Goal: Task Accomplishment & Management: Manage account settings

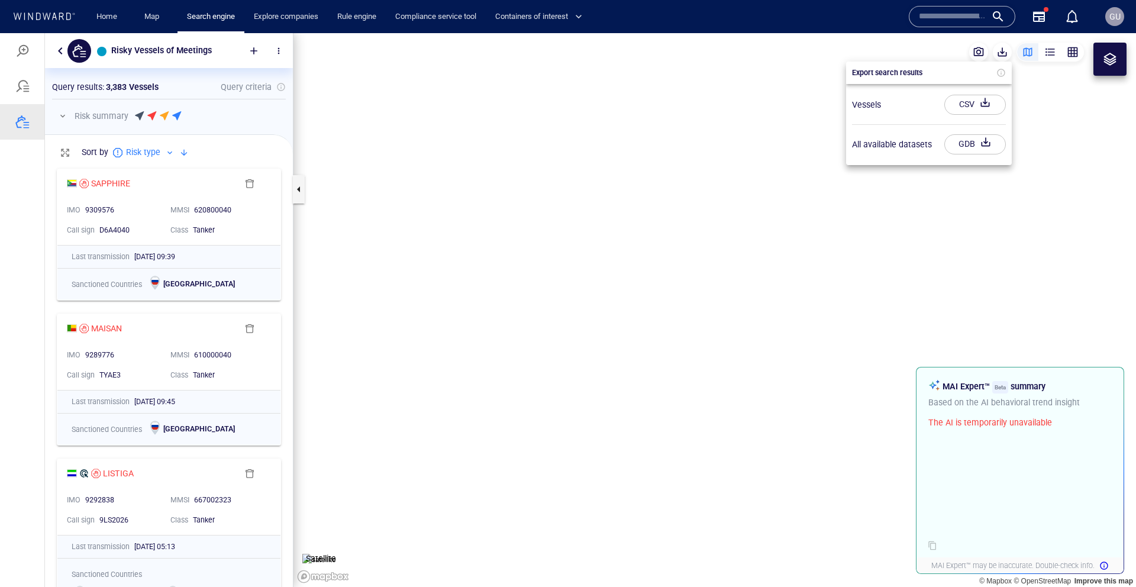
scroll to position [425, 248]
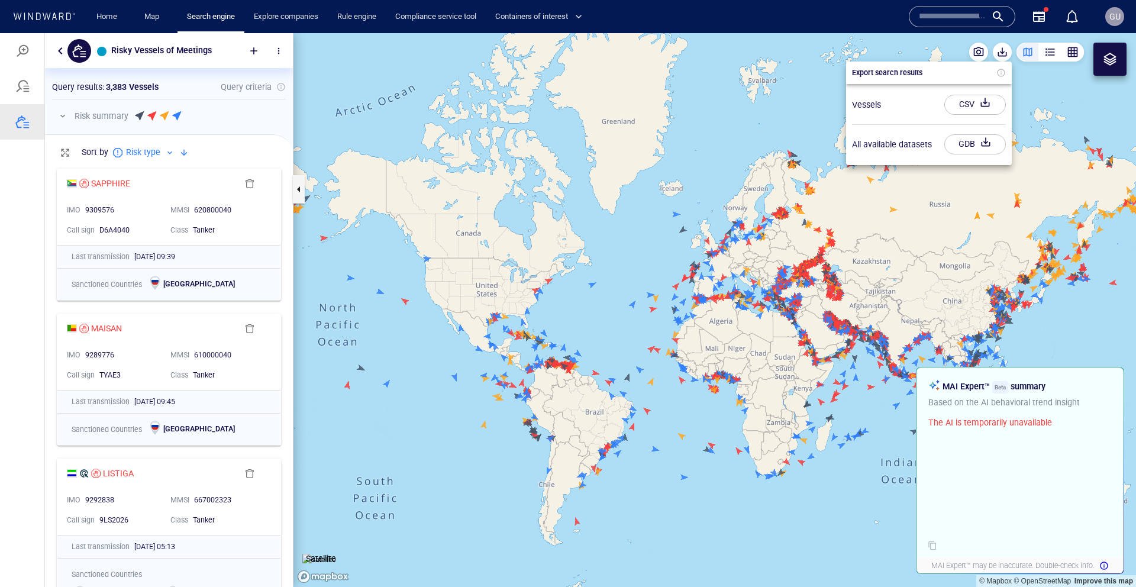
click at [904, 102] on div "Vessels CSV" at bounding box center [928, 105] width 163 height 30
drag, startPoint x: 119, startPoint y: 18, endPoint x: 228, endPoint y: 24, distance: 109.0
click at [118, 18] on link "Home" at bounding box center [107, 17] width 30 height 21
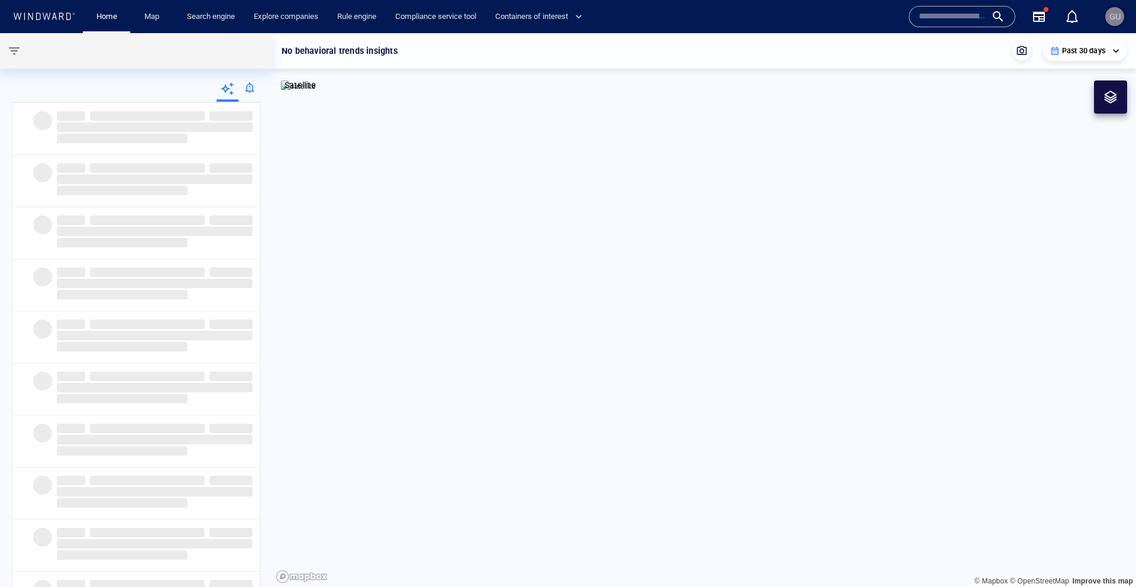
click at [1107, 20] on div "GU" at bounding box center [1114, 16] width 19 height 19
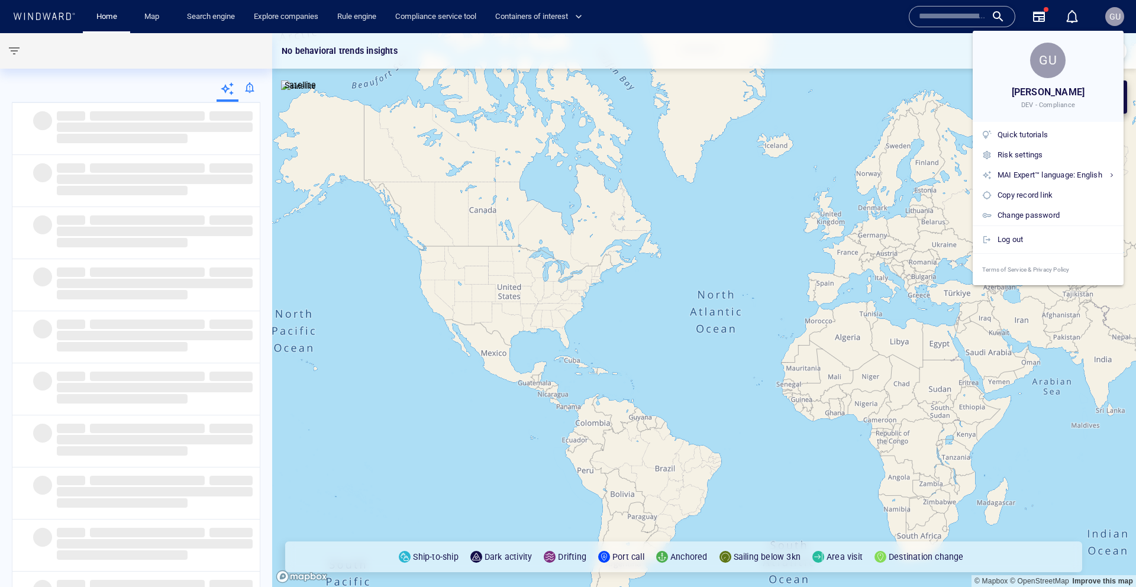
click at [1111, 20] on div at bounding box center [568, 293] width 1136 height 587
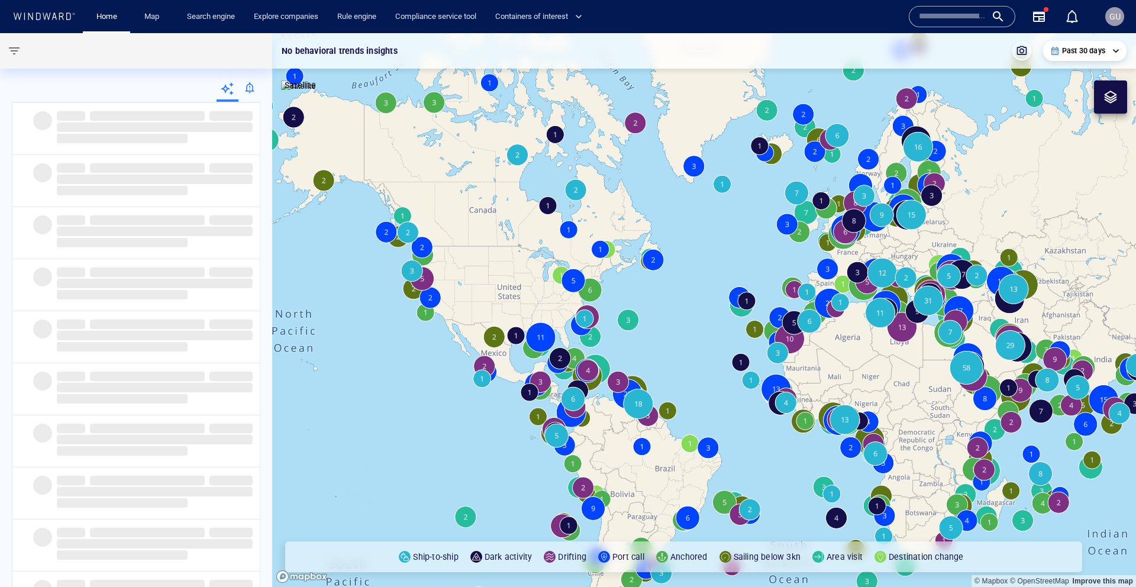
click at [254, 91] on div at bounding box center [249, 90] width 22 height 24
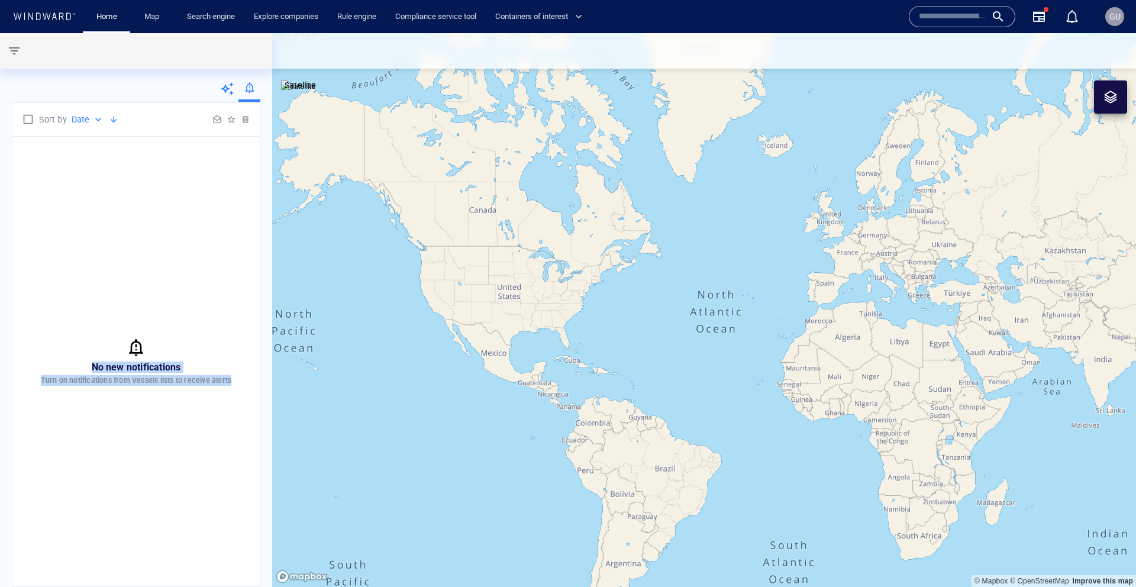
drag, startPoint x: 166, startPoint y: 243, endPoint x: 189, endPoint y: 411, distance: 169.7
click at [189, 405] on div "No new notifications Turn on notifications from Vessels lists to receive alerts" at bounding box center [135, 362] width 247 height 450
click at [72, 337] on div "No new notifications Turn on notifications from Vessels lists to receive alerts" at bounding box center [135, 362] width 247 height 450
click at [59, 306] on div "No new notifications Turn on notifications from Vessels lists to receive alerts" at bounding box center [135, 362] width 247 height 450
click at [1117, 20] on span "GU" at bounding box center [1114, 16] width 11 height 9
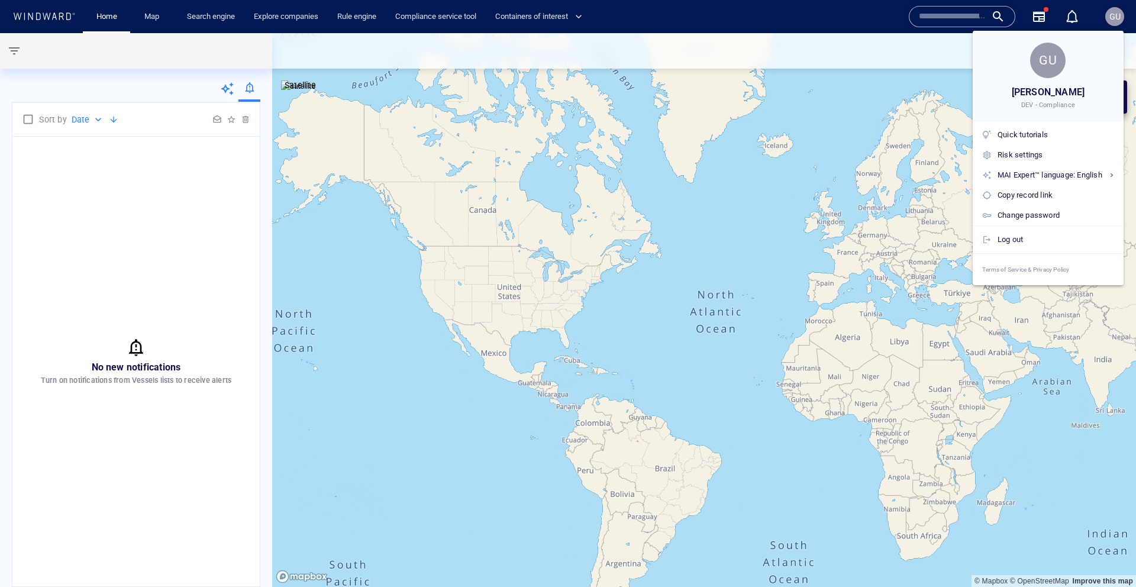
click at [121, 247] on div at bounding box center [568, 293] width 1136 height 587
click at [121, 247] on div "GU Guy Mizrahi DEV - Compliance Quick tutorials Risk settings MAI Expert™ langu…" at bounding box center [568, 293] width 1136 height 587
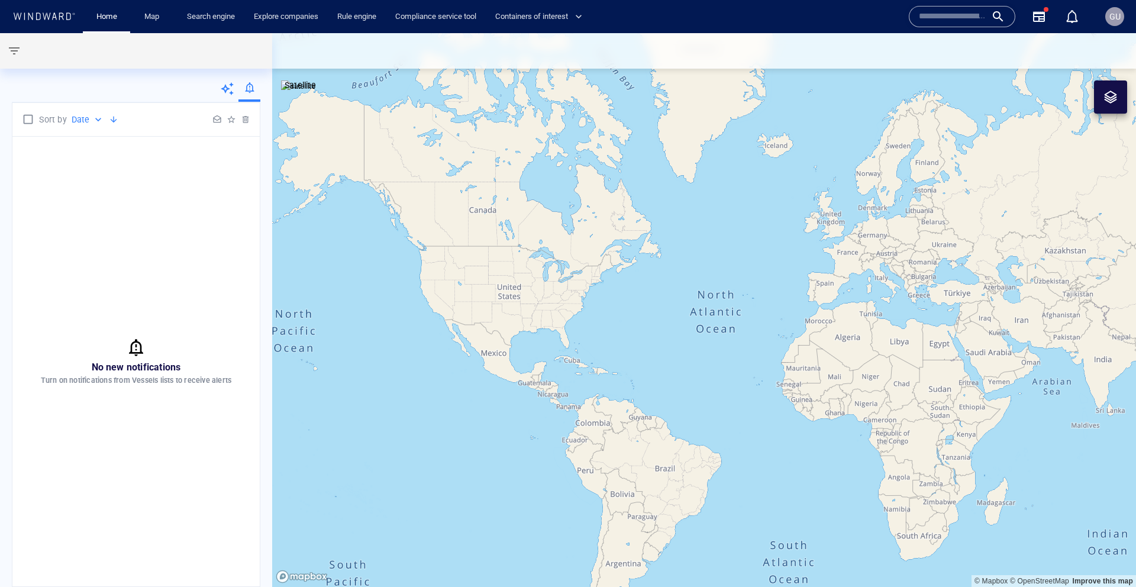
click at [224, 89] on icon at bounding box center [227, 88] width 13 height 13
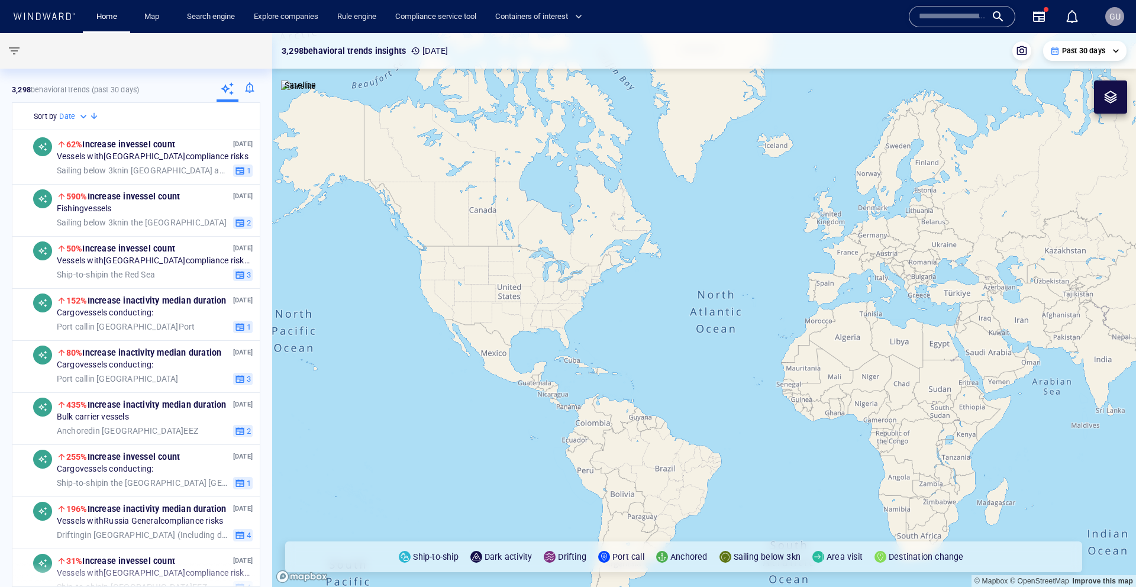
click at [247, 91] on div at bounding box center [249, 90] width 22 height 24
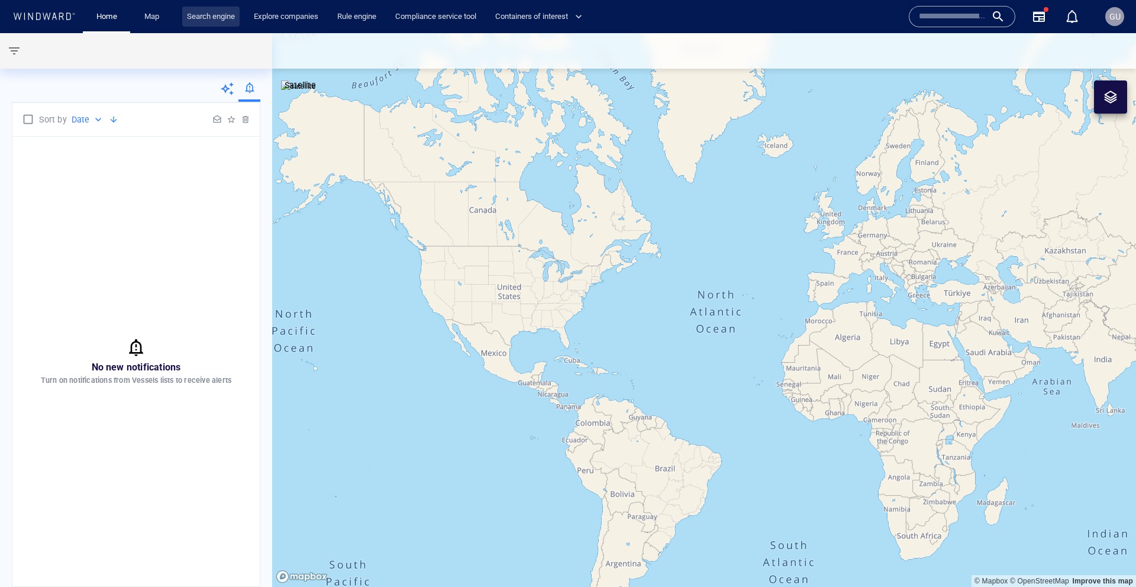
click at [188, 20] on link "Search engine" at bounding box center [210, 17] width 57 height 21
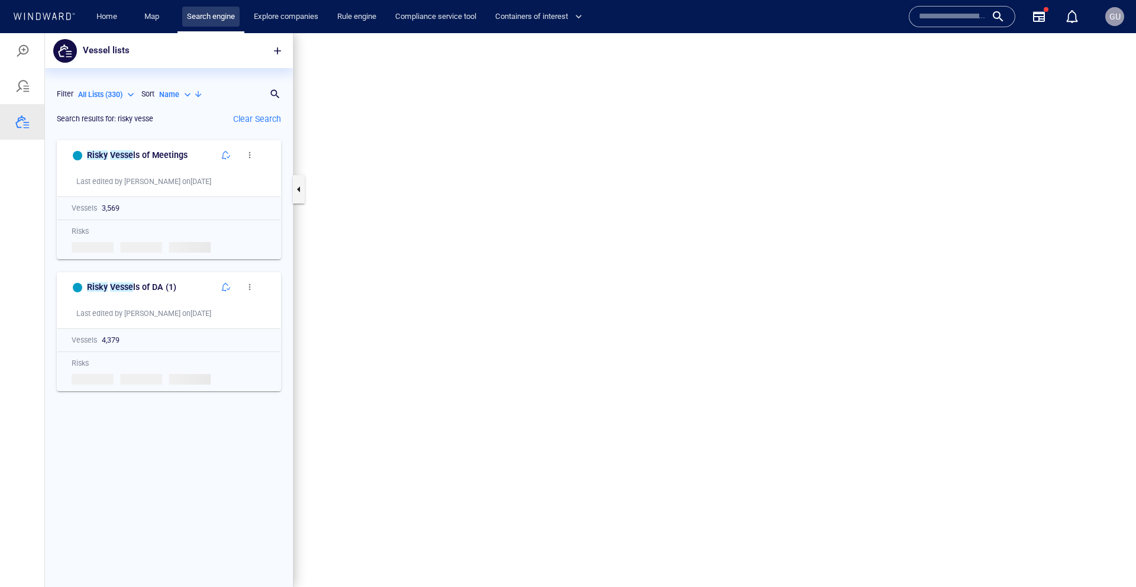
scroll to position [452, 248]
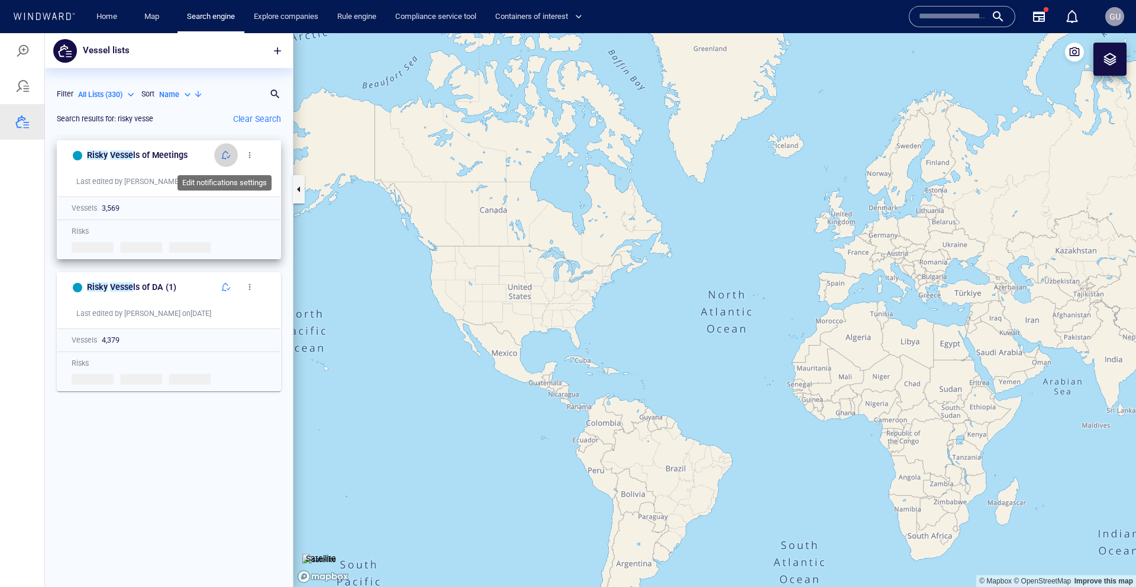
click at [221, 157] on span "button" at bounding box center [225, 154] width 9 height 9
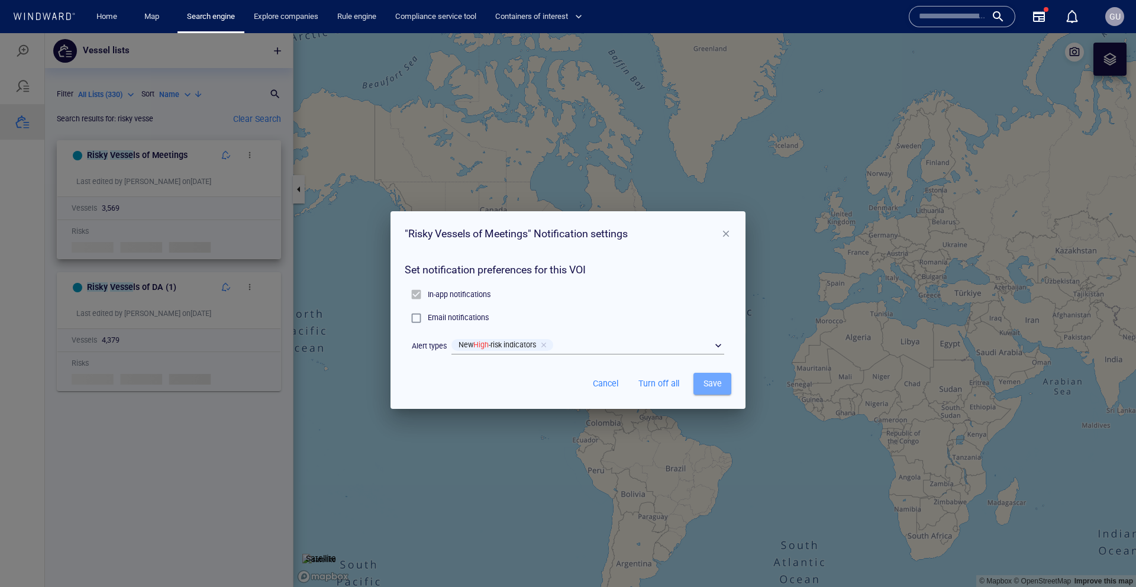
click at [713, 387] on span "Save" at bounding box center [712, 383] width 19 height 15
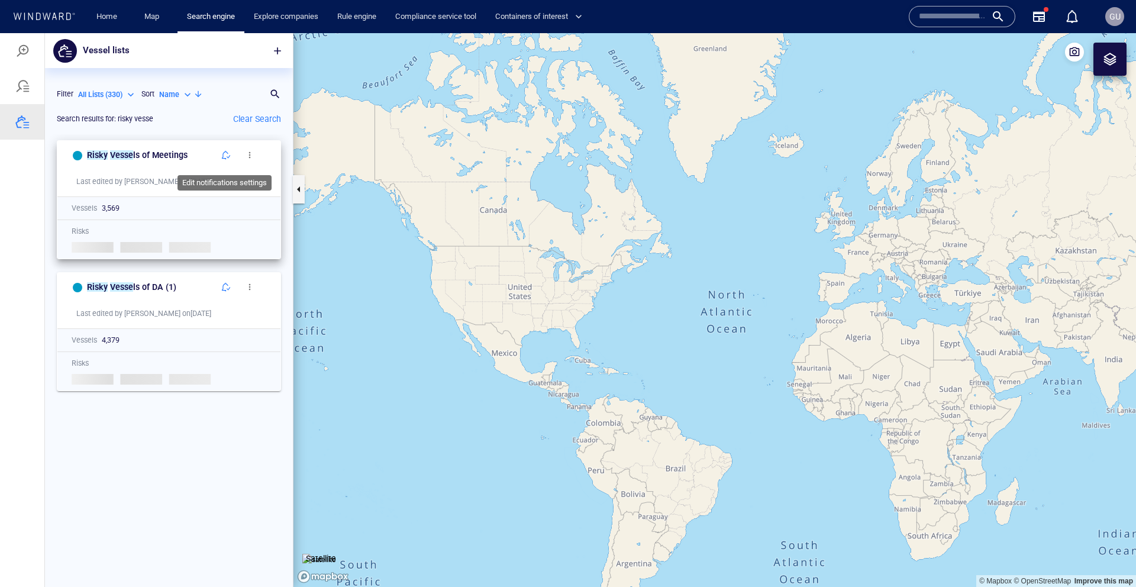
click at [226, 157] on span "button" at bounding box center [225, 154] width 9 height 9
click at [209, 450] on div "Risky Vesse ls of Meetings Last edited by Guy_M on 11/09/2025 Vessels 3,569 Ris…" at bounding box center [169, 360] width 248 height 453
click at [206, 444] on div "Risky Vesse ls of Meetings Last edited by Guy_M on 11/09/2025 Vessels 3,569 Ris…" at bounding box center [169, 360] width 248 height 453
click at [112, 19] on link "Home" at bounding box center [107, 17] width 30 height 21
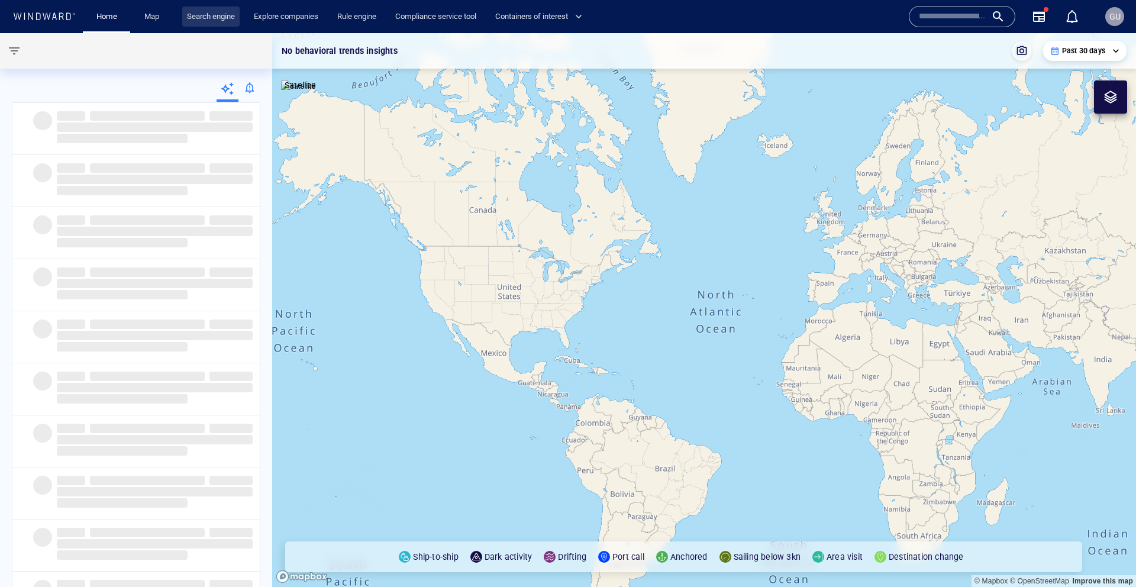
click at [224, 18] on link "Search engine" at bounding box center [210, 17] width 57 height 21
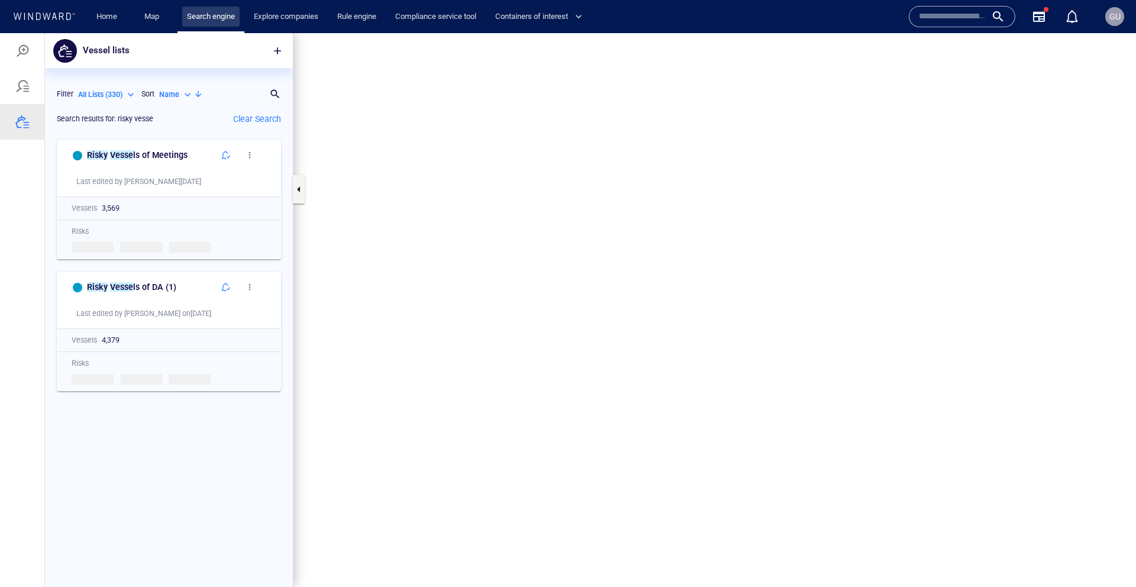
scroll to position [452, 248]
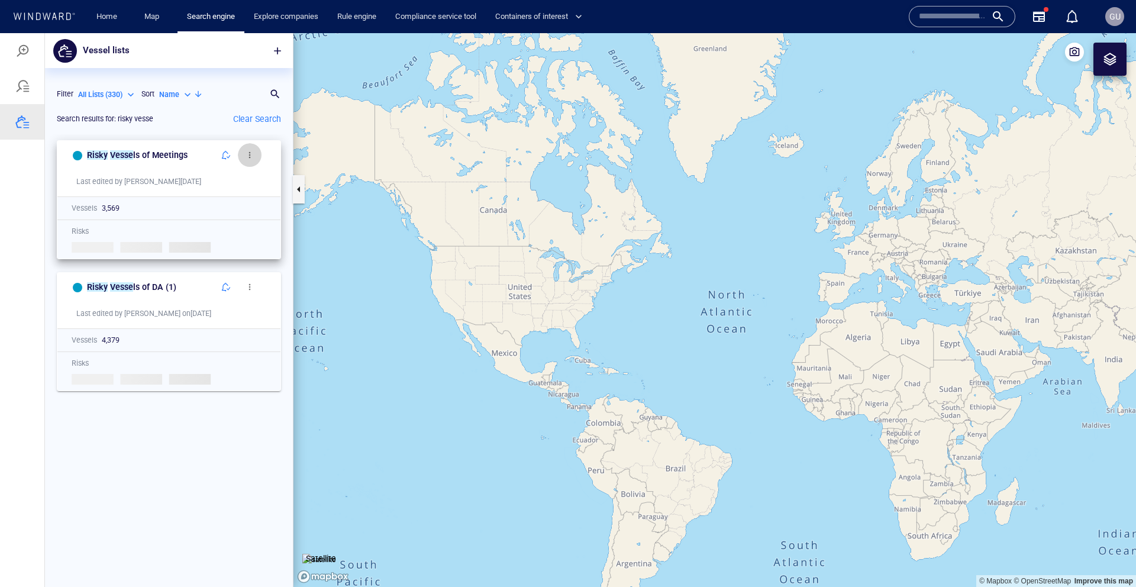
click at [250, 157] on span "button" at bounding box center [249, 154] width 9 height 9
click at [213, 137] on div at bounding box center [568, 310] width 1136 height 554
click at [231, 153] on button "button" at bounding box center [226, 155] width 24 height 24
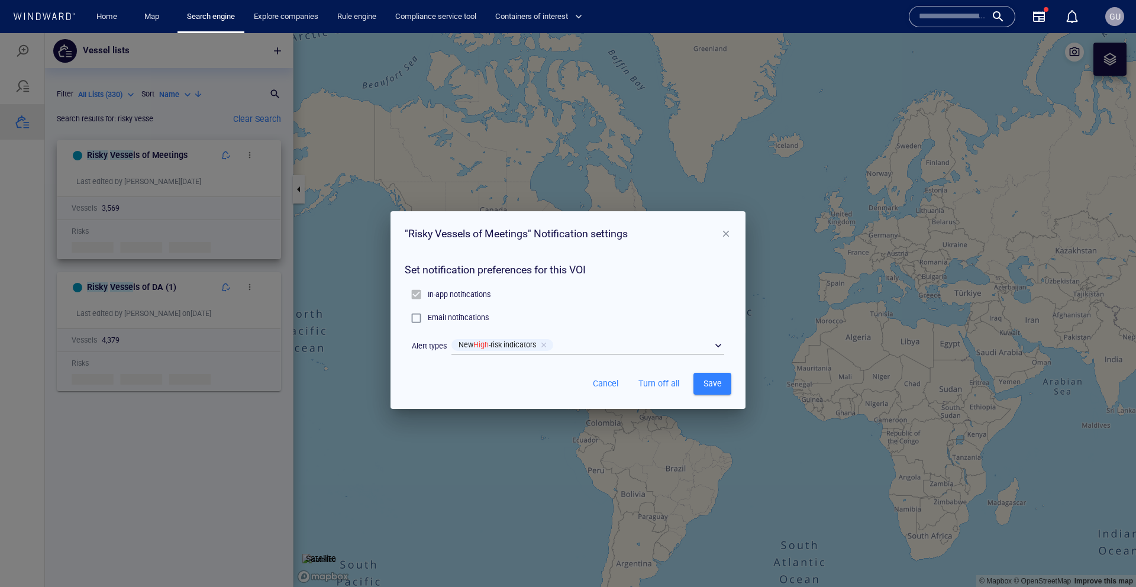
click at [723, 208] on div "" Risky Vessels of Meetings " Notification settings Set notification preference…" at bounding box center [568, 310] width 1136 height 554
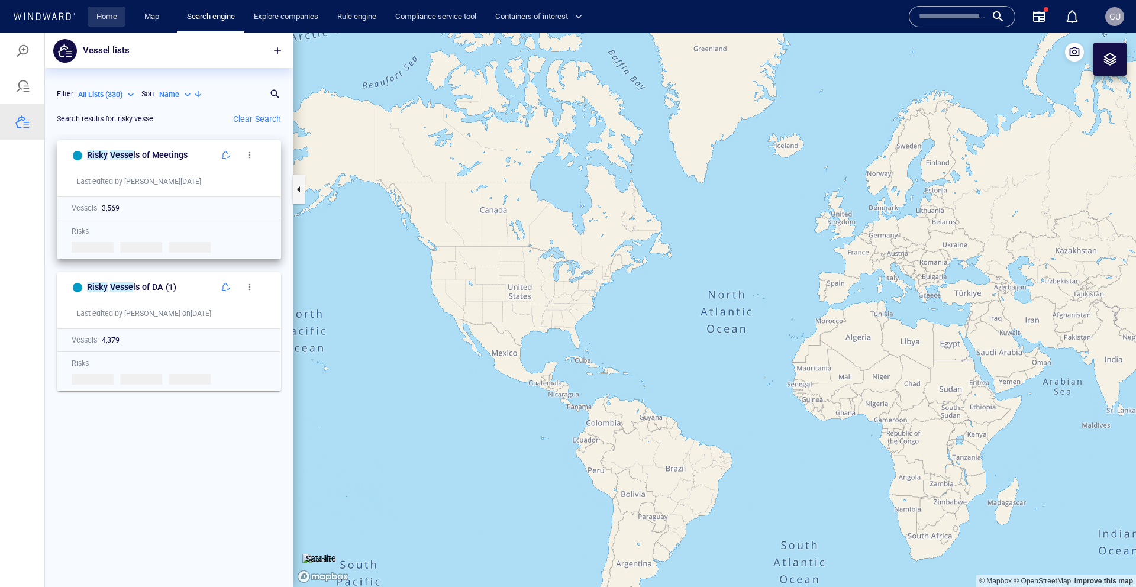
click at [112, 22] on link "Home" at bounding box center [107, 17] width 30 height 21
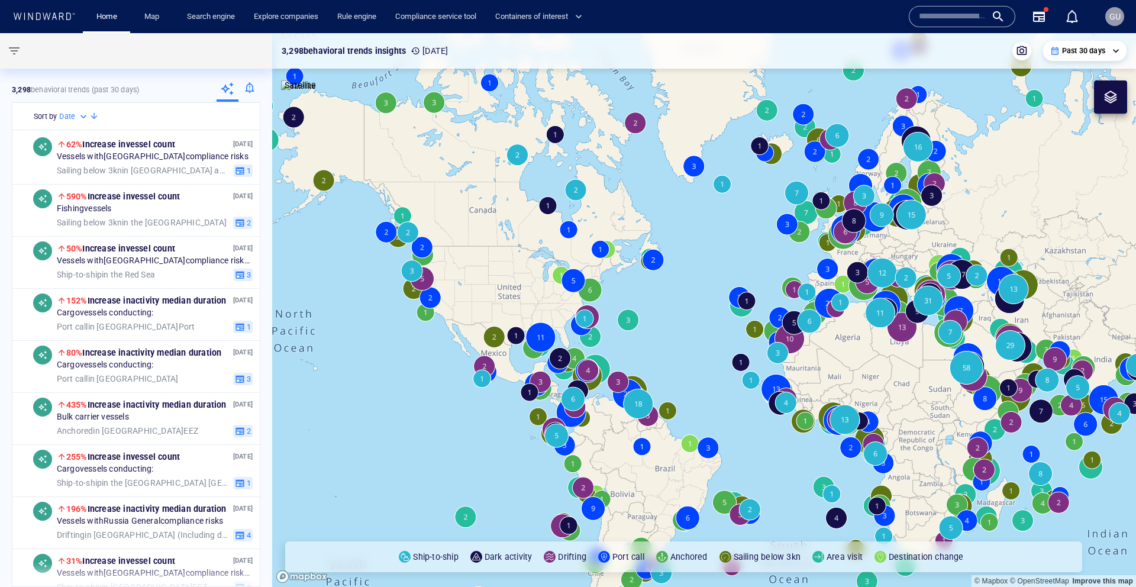
click at [251, 89] on div at bounding box center [249, 90] width 22 height 24
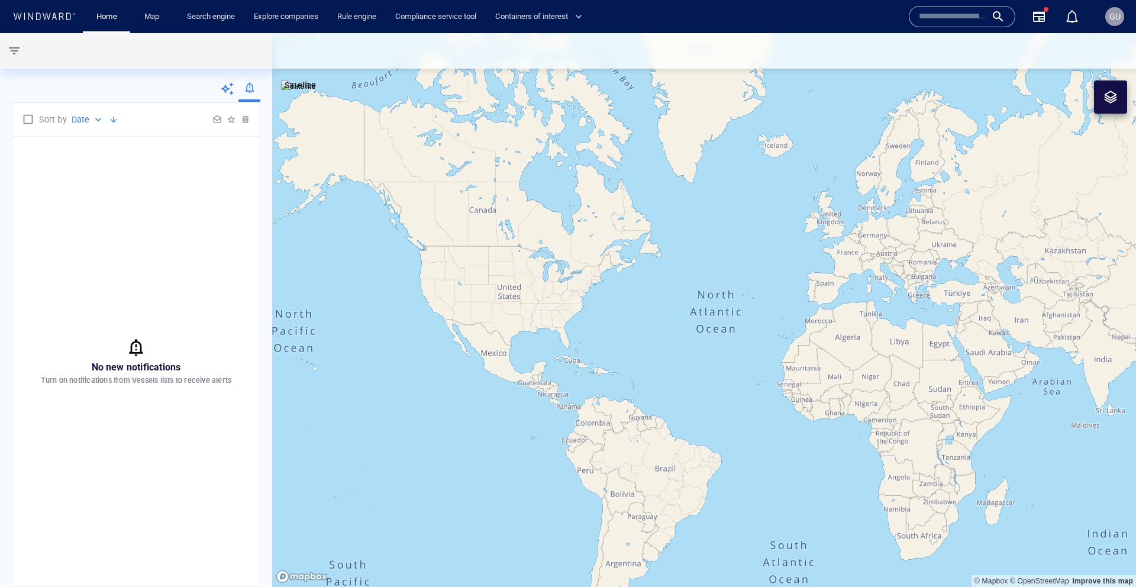
click at [176, 177] on div "No new notifications Turn on notifications from Vessels lists to receive alerts" at bounding box center [135, 362] width 247 height 450
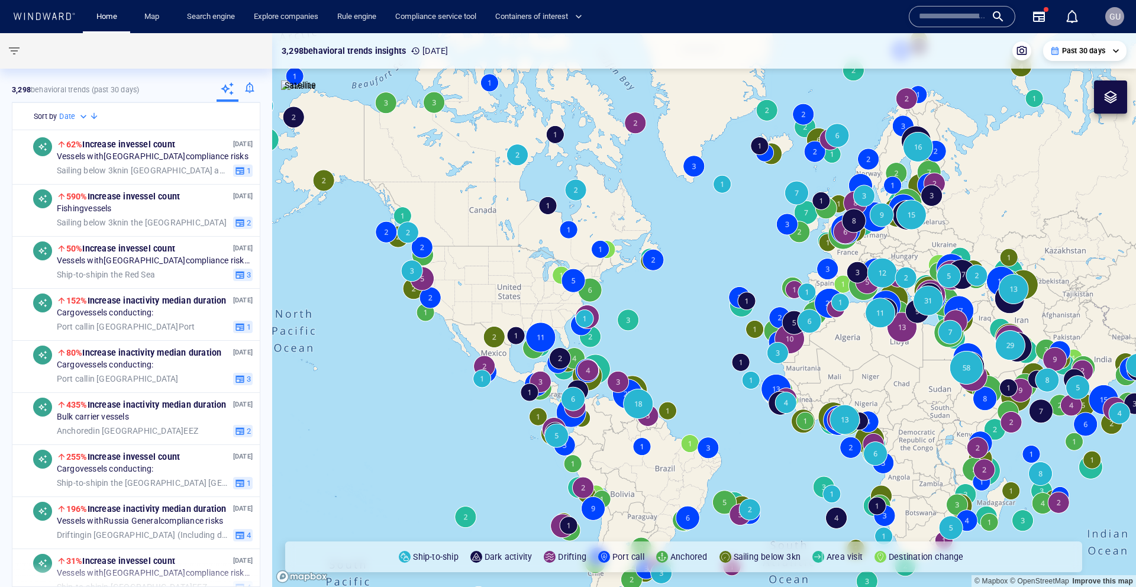
click at [250, 91] on div at bounding box center [249, 90] width 22 height 24
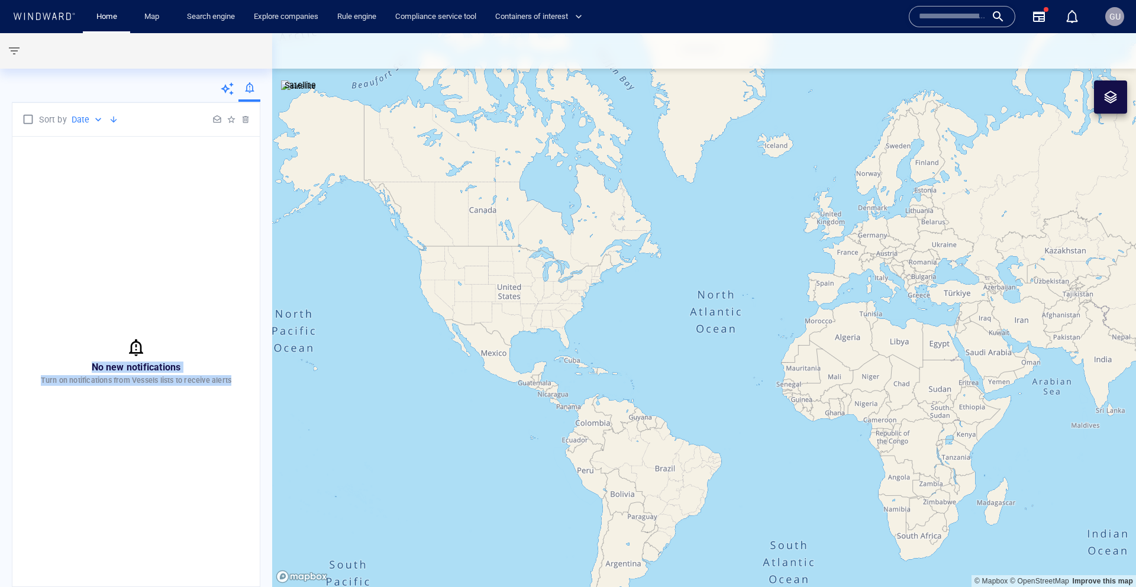
drag, startPoint x: 178, startPoint y: 348, endPoint x: 161, endPoint y: 482, distance: 134.7
click at [175, 441] on div "No new notifications Turn on notifications from Vessels lists to receive alerts" at bounding box center [135, 362] width 247 height 450
drag, startPoint x: 161, startPoint y: 482, endPoint x: 130, endPoint y: 400, distance: 87.4
click at [132, 402] on div "No new notifications Turn on notifications from Vessels lists to receive alerts" at bounding box center [135, 362] width 247 height 450
click at [130, 399] on div "No new notifications Turn on notifications from Vessels lists to receive alerts" at bounding box center [135, 362] width 247 height 450
